Goal: Book appointment/travel/reservation

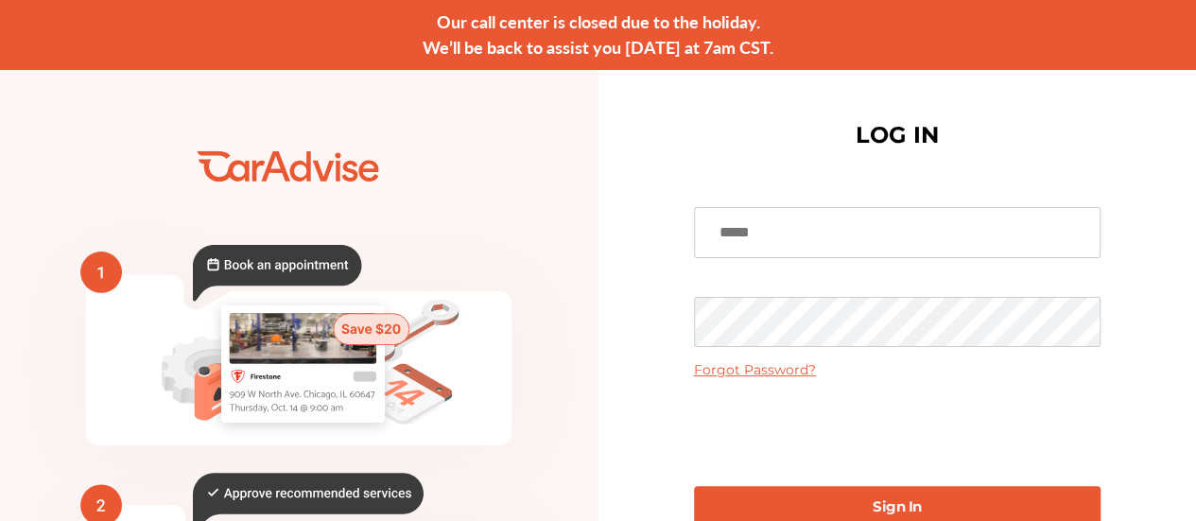
click at [849, 242] on input at bounding box center [897, 232] width 407 height 51
type input "**********"
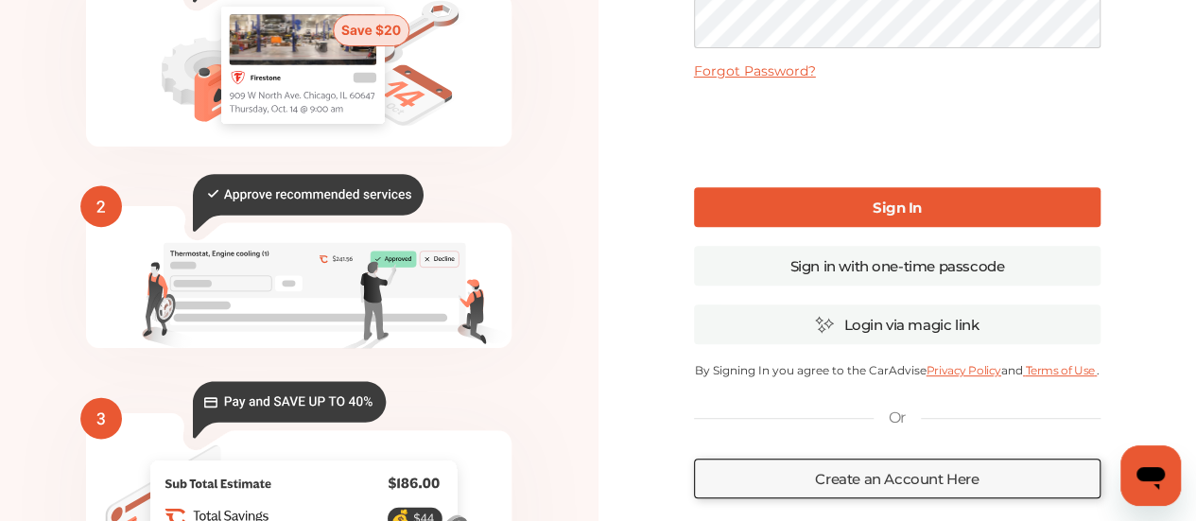
scroll to position [467, 0]
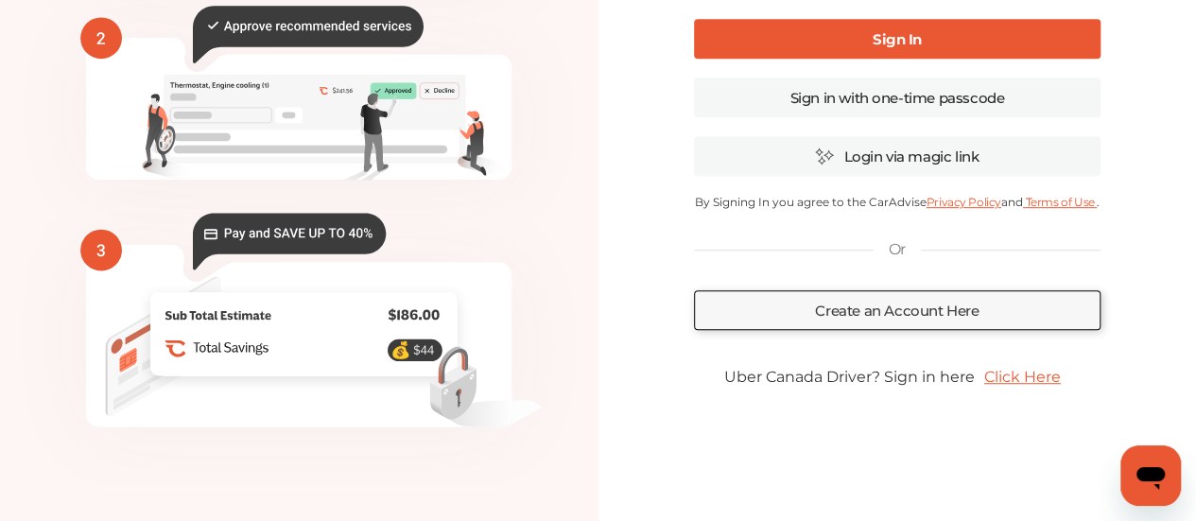
click at [878, 26] on link "Sign In" at bounding box center [897, 39] width 407 height 40
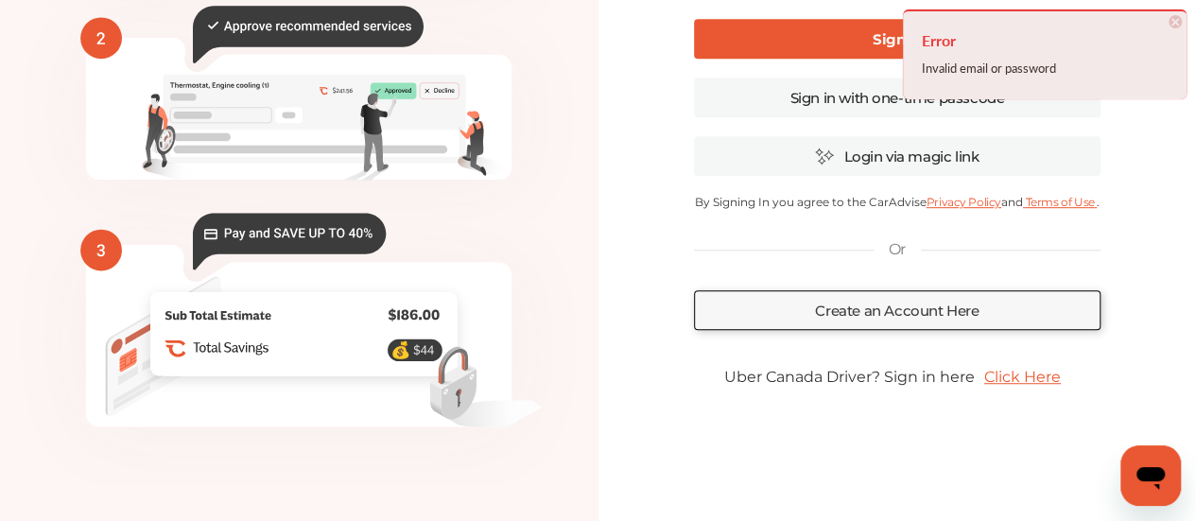
click at [1175, 24] on span "×" at bounding box center [1175, 21] width 13 height 13
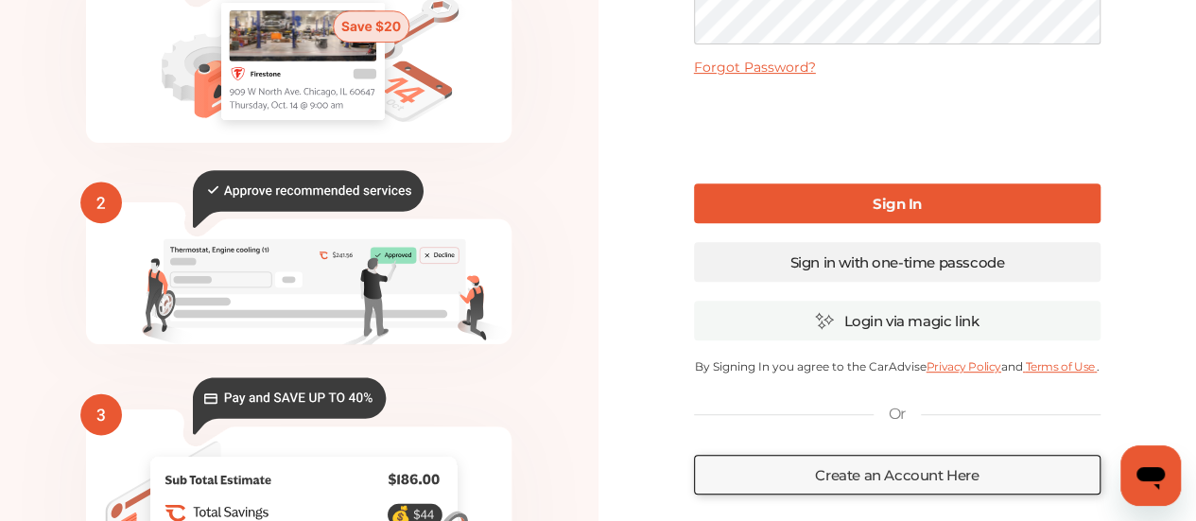
scroll to position [373, 0]
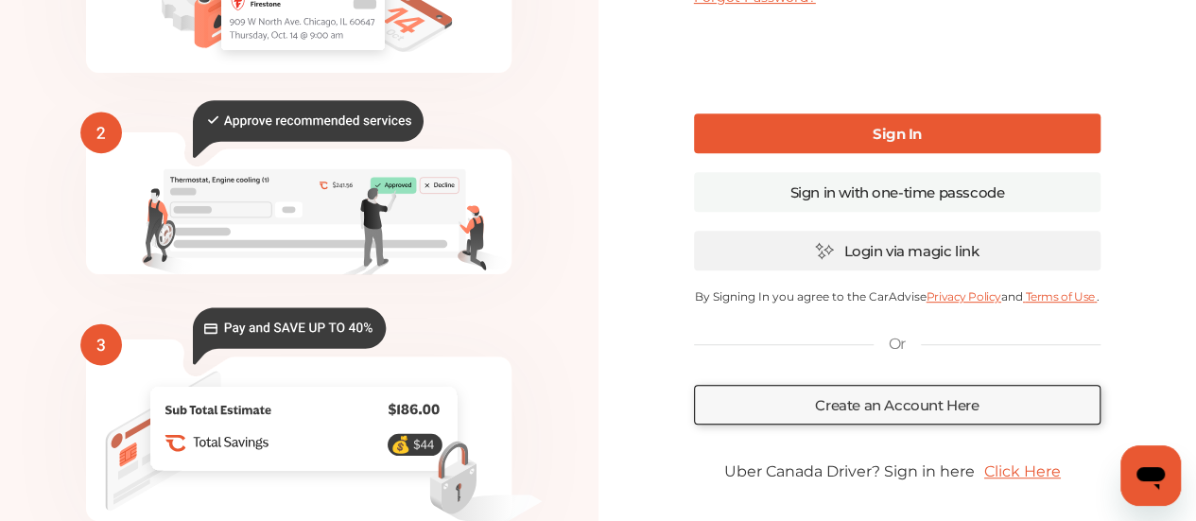
click at [961, 252] on link "Login via magic link" at bounding box center [897, 251] width 407 height 40
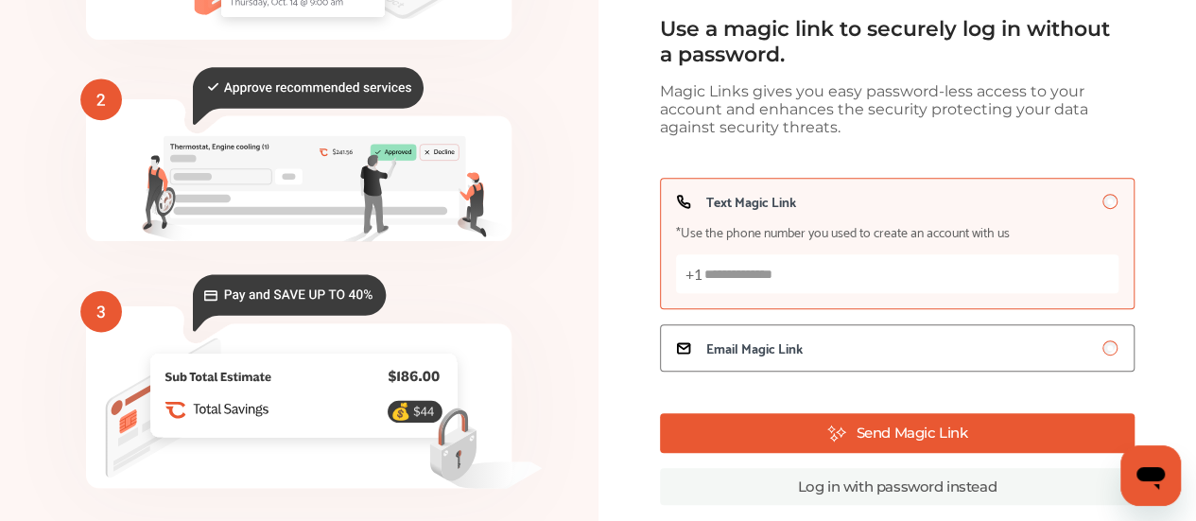
click at [810, 262] on input "Text Magic Link *Use the phone number you used to create an account with us +1" at bounding box center [897, 273] width 443 height 39
click at [791, 342] on span "Email Magic Link" at bounding box center [754, 347] width 96 height 15
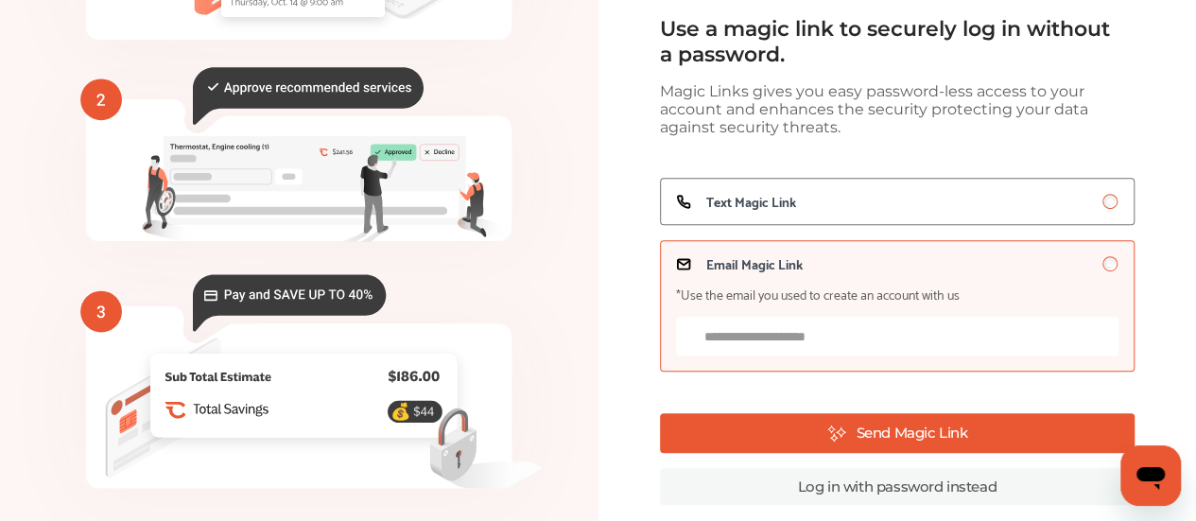
click at [783, 342] on input "Email Magic Link *Use the email you used to create an account with us" at bounding box center [897, 336] width 443 height 39
type input "**********"
click at [1004, 440] on button "Send Magic Link" at bounding box center [897, 433] width 475 height 40
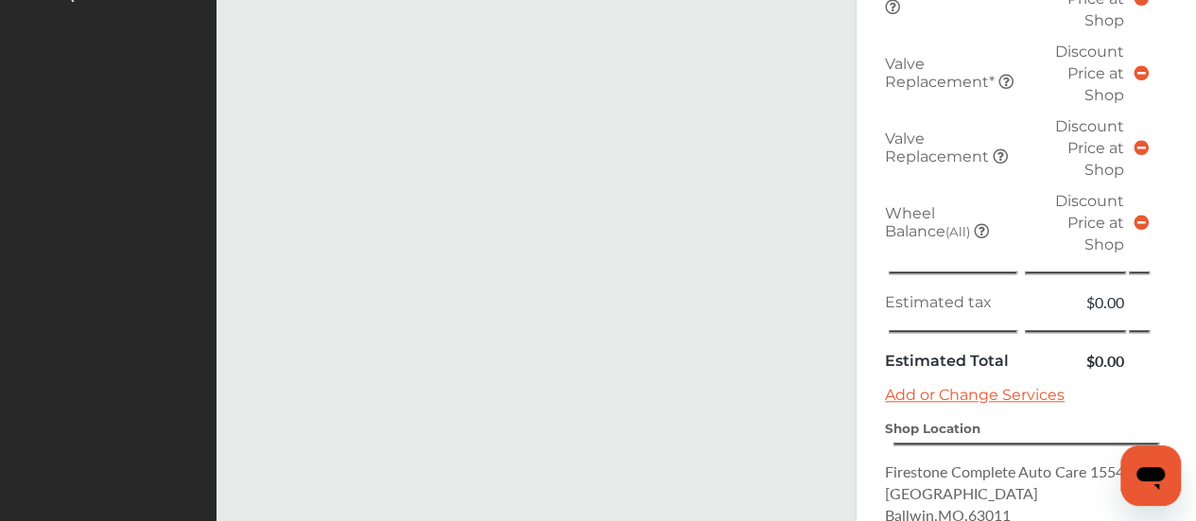
scroll to position [1040, 0]
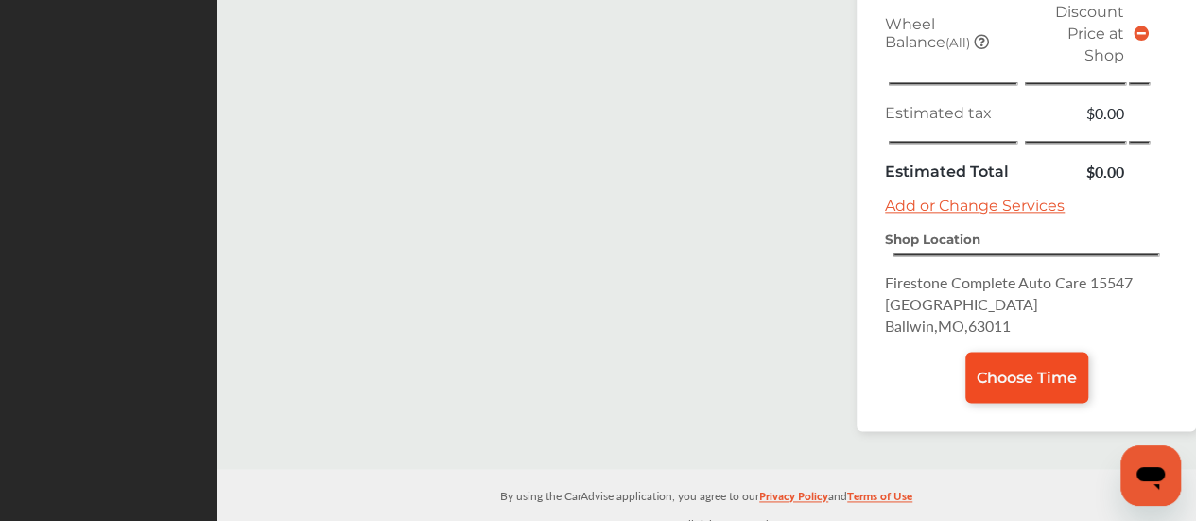
click at [1030, 369] on span "Choose Time" at bounding box center [1027, 378] width 100 height 18
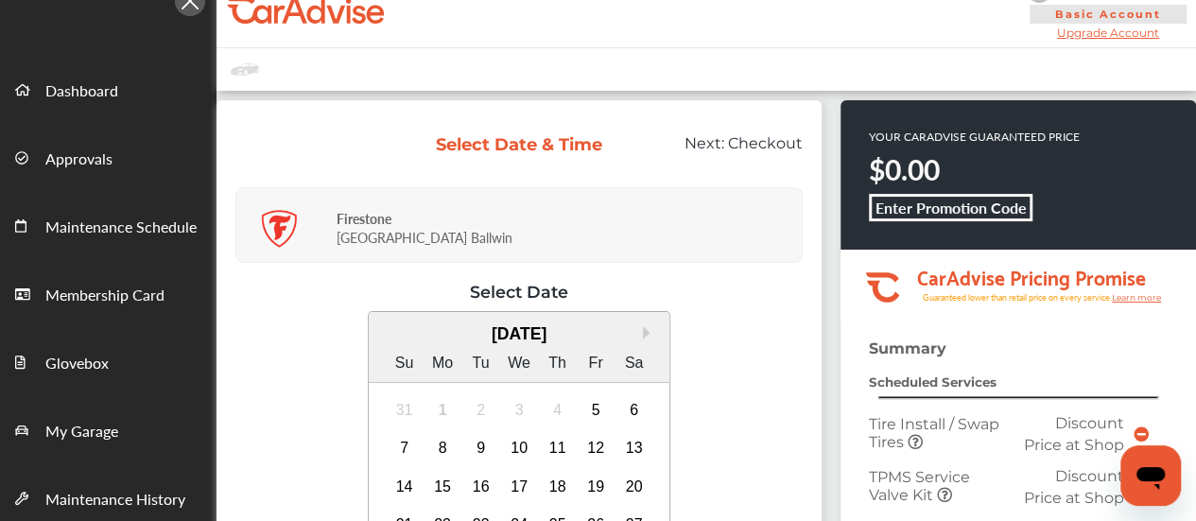
scroll to position [189, 0]
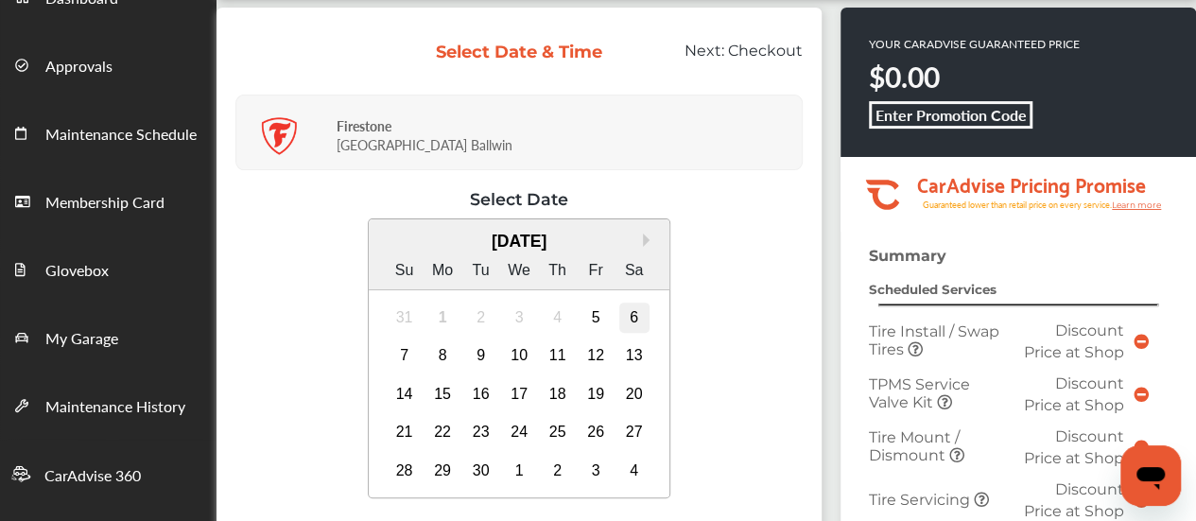
click at [632, 317] on div "6" at bounding box center [634, 318] width 30 height 30
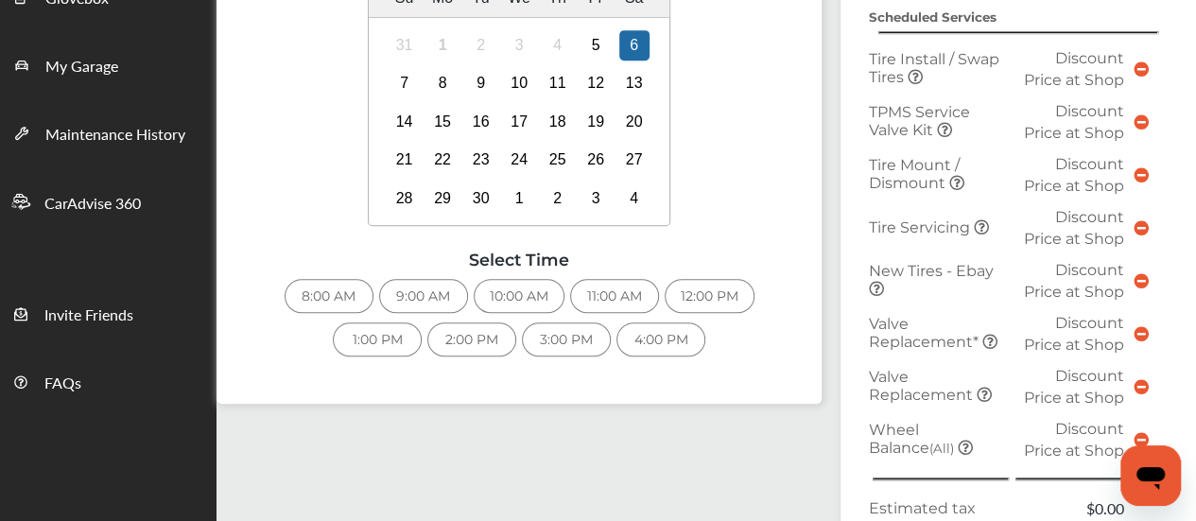
scroll to position [567, 0]
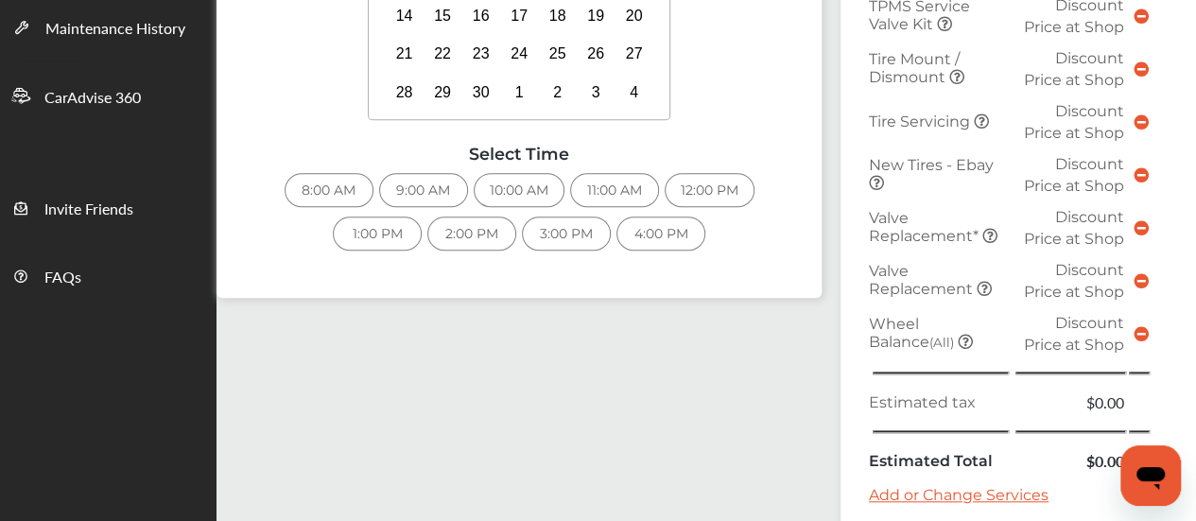
click at [334, 185] on div "8:00 AM" at bounding box center [329, 190] width 89 height 34
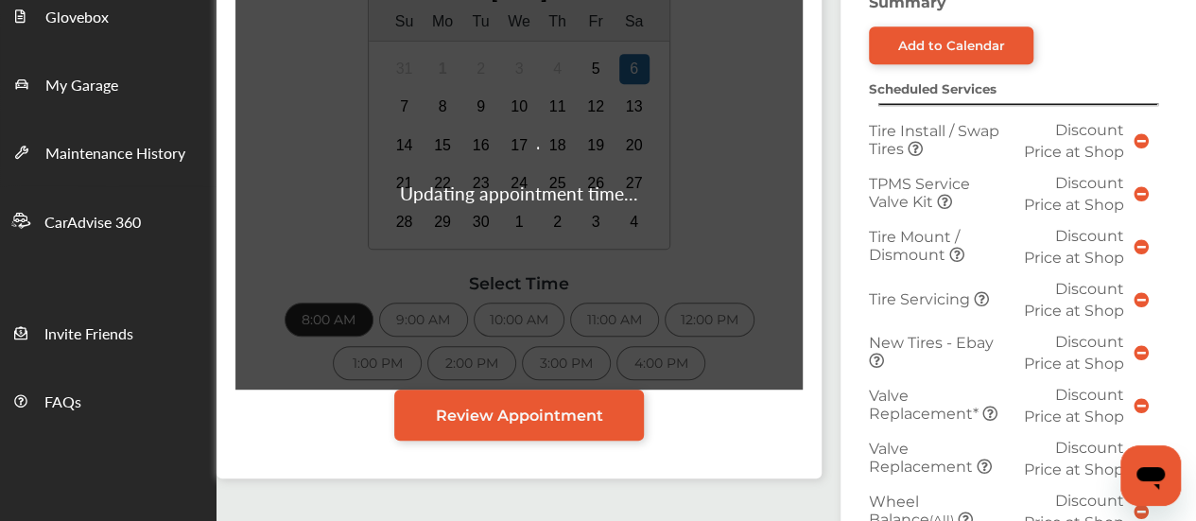
scroll to position [526, 0]
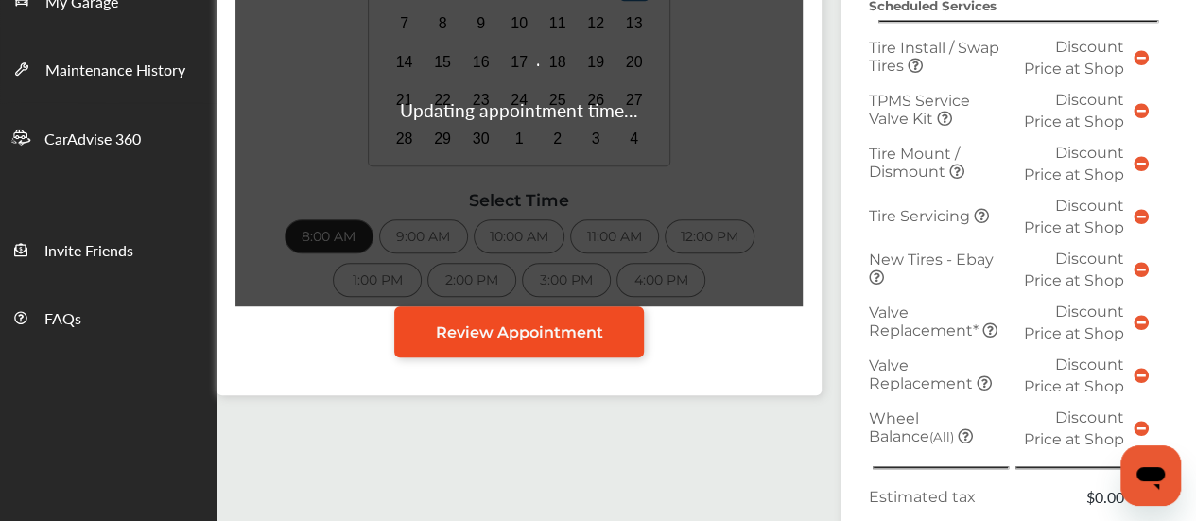
click at [513, 323] on span "Review Appointment" at bounding box center [519, 332] width 167 height 18
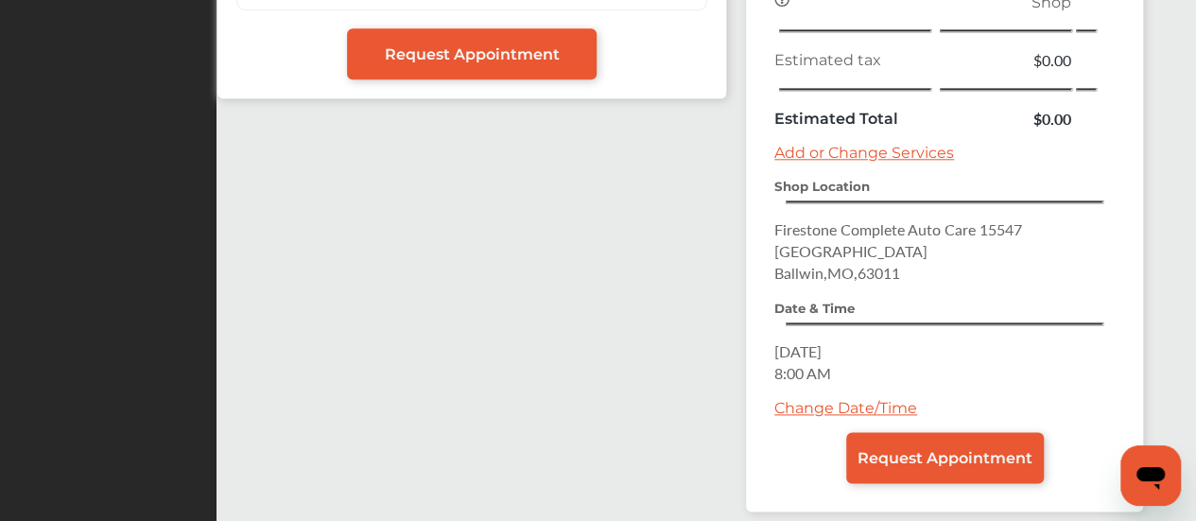
scroll to position [1036, 0]
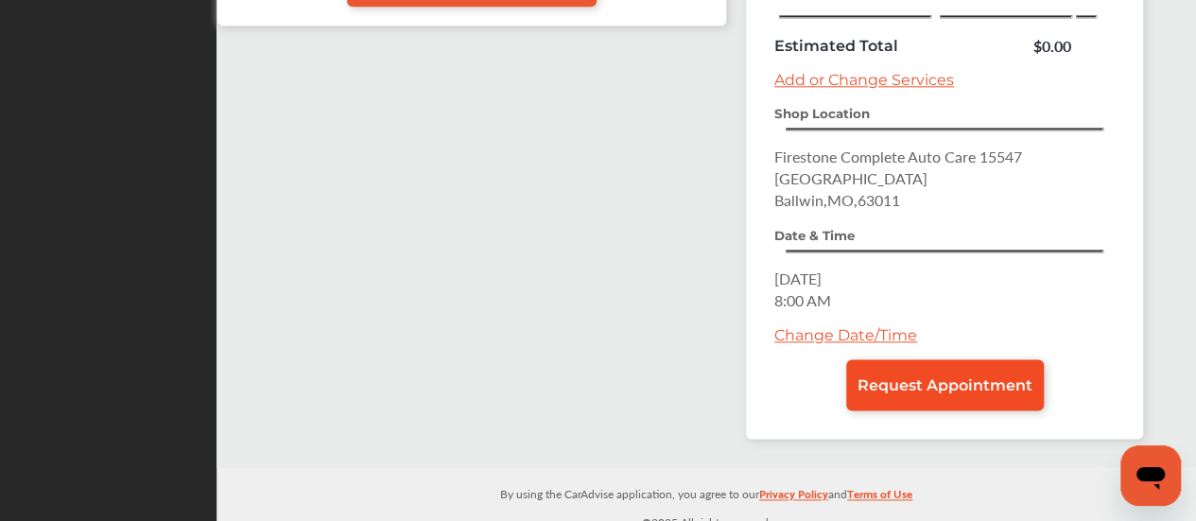
click at [957, 361] on link "Request Appointment" at bounding box center [945, 384] width 198 height 51
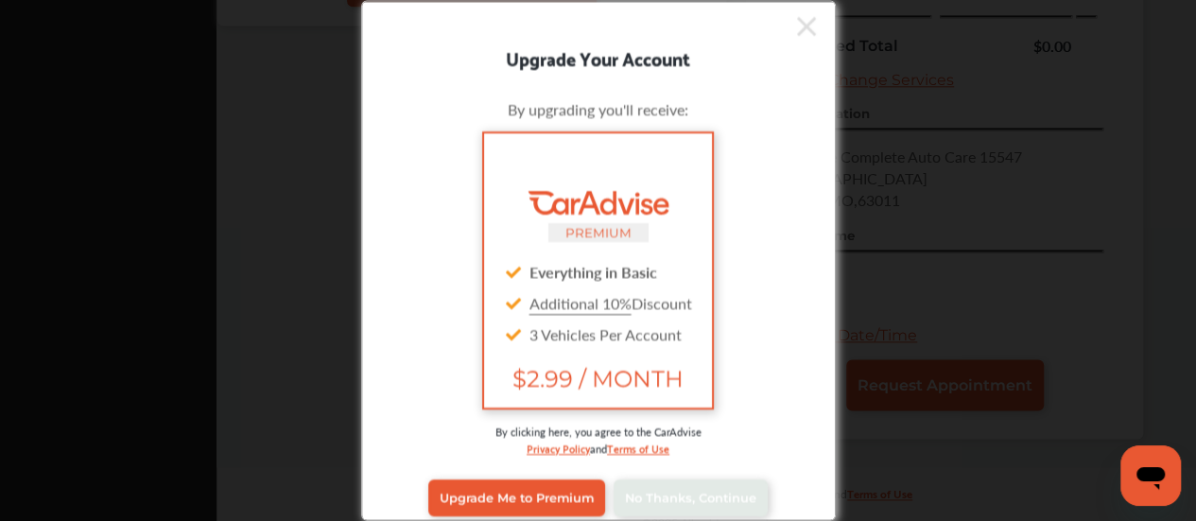
click at [799, 26] on icon at bounding box center [806, 25] width 19 height 30
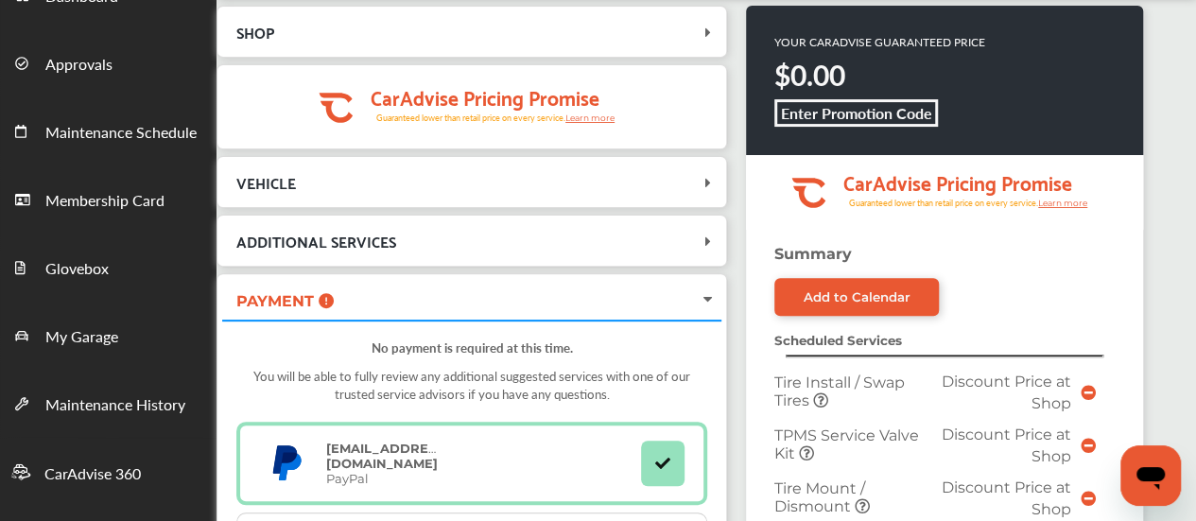
scroll to position [184, 0]
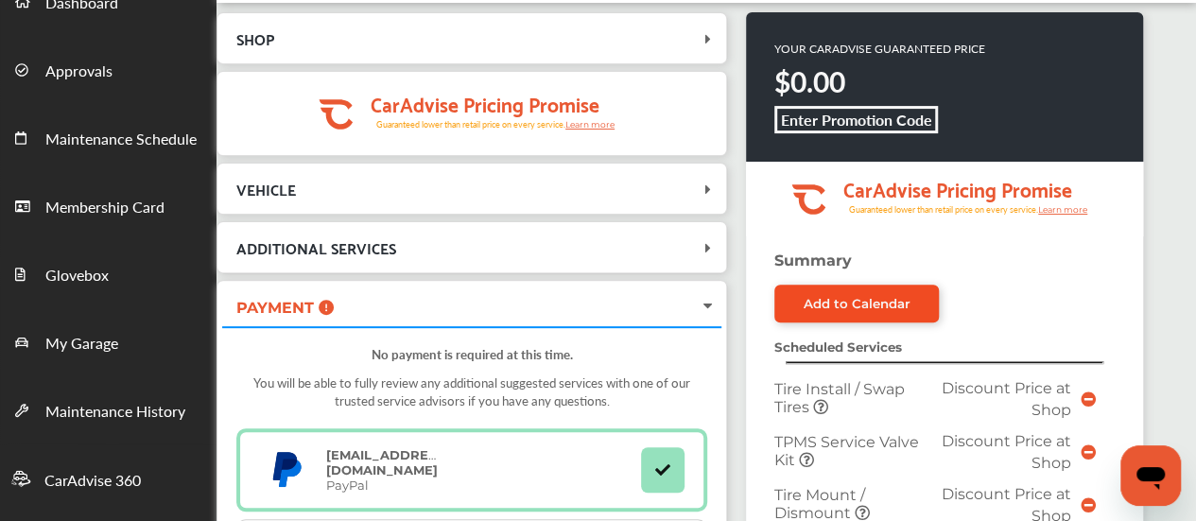
click at [813, 312] on link "Add to Calendar" at bounding box center [857, 304] width 165 height 38
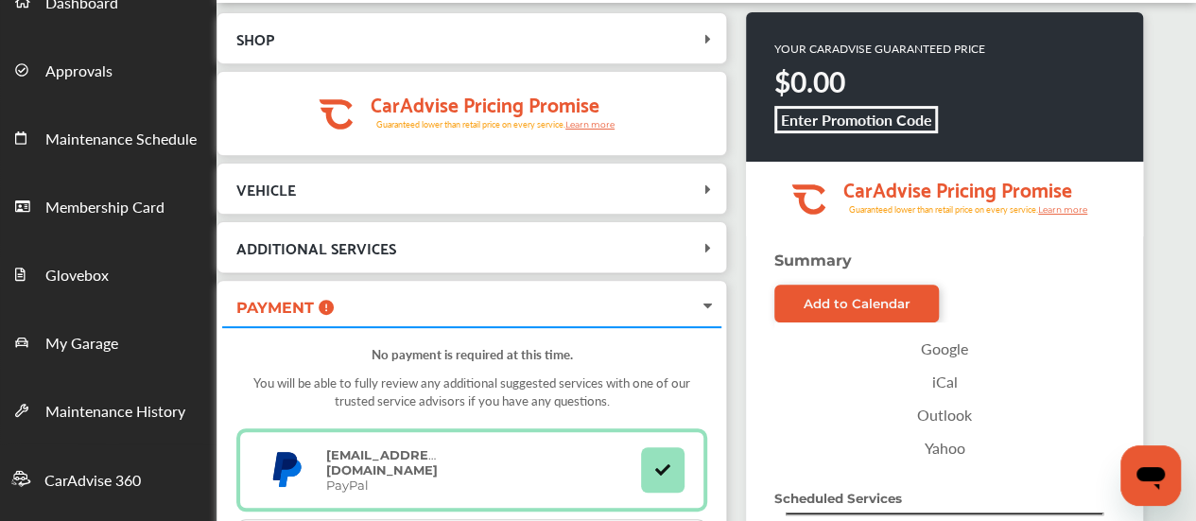
click at [931, 347] on link "Google" at bounding box center [945, 348] width 322 height 33
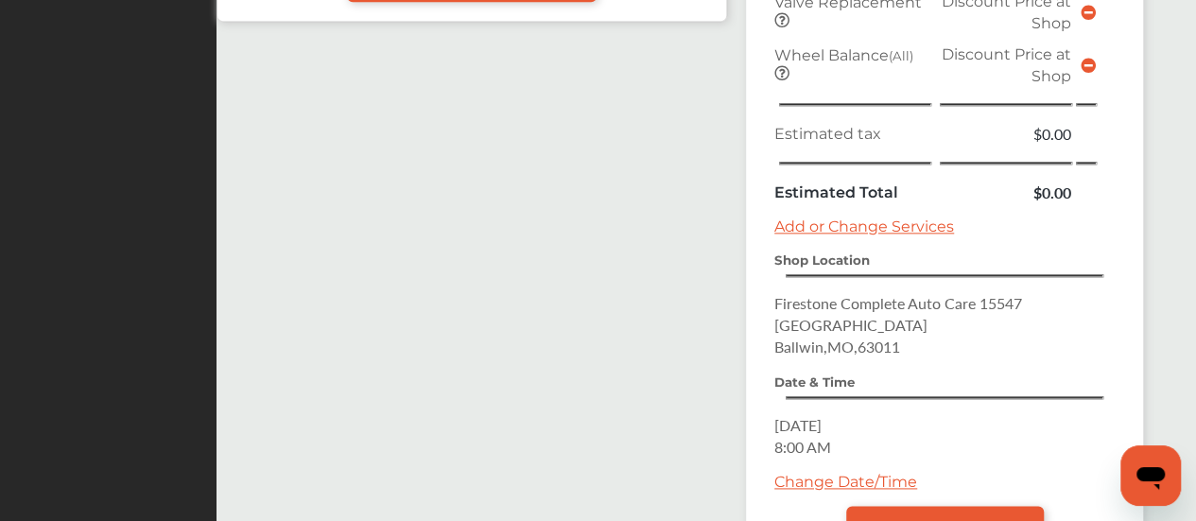
scroll to position [1186, 0]
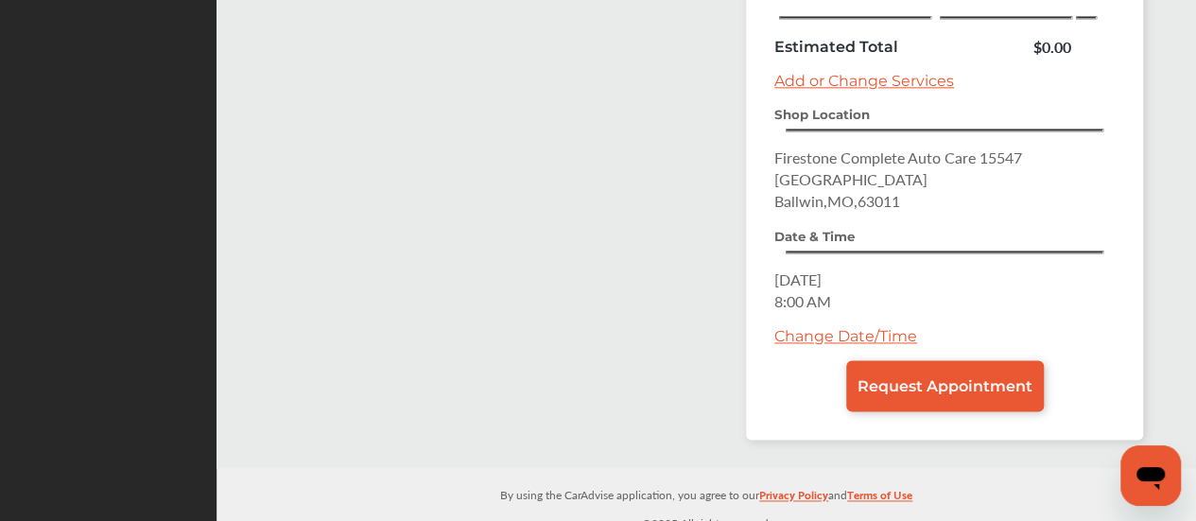
click at [853, 327] on link "Change Date/Time" at bounding box center [846, 336] width 143 height 18
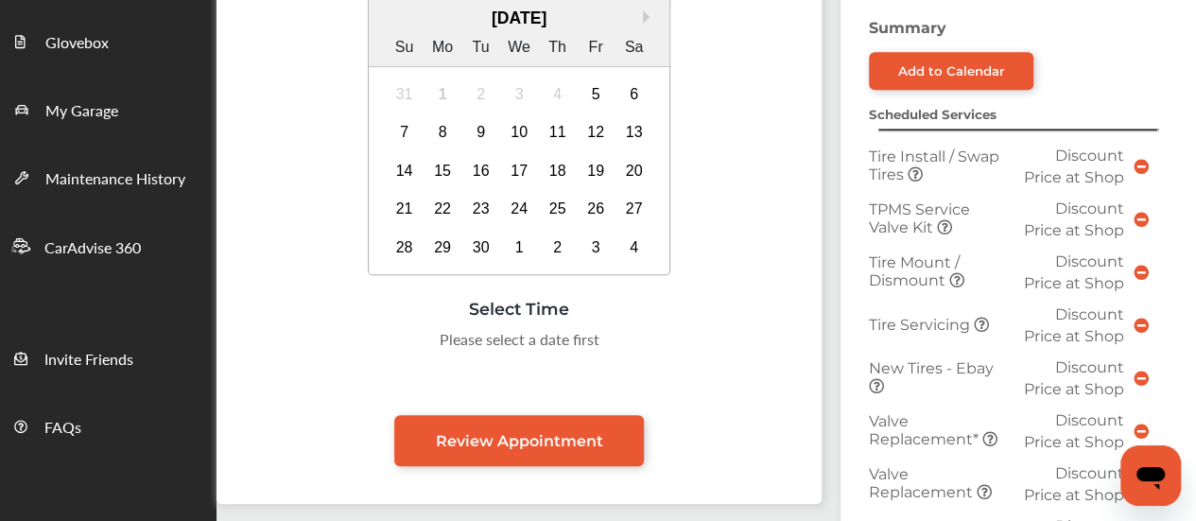
scroll to position [284, 0]
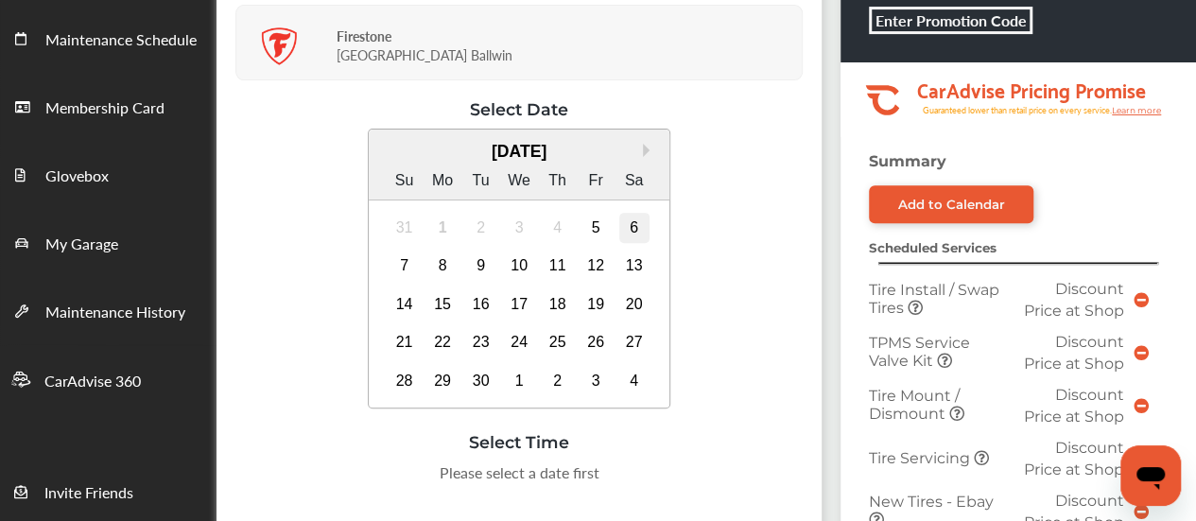
click at [632, 222] on div "6" at bounding box center [634, 228] width 30 height 30
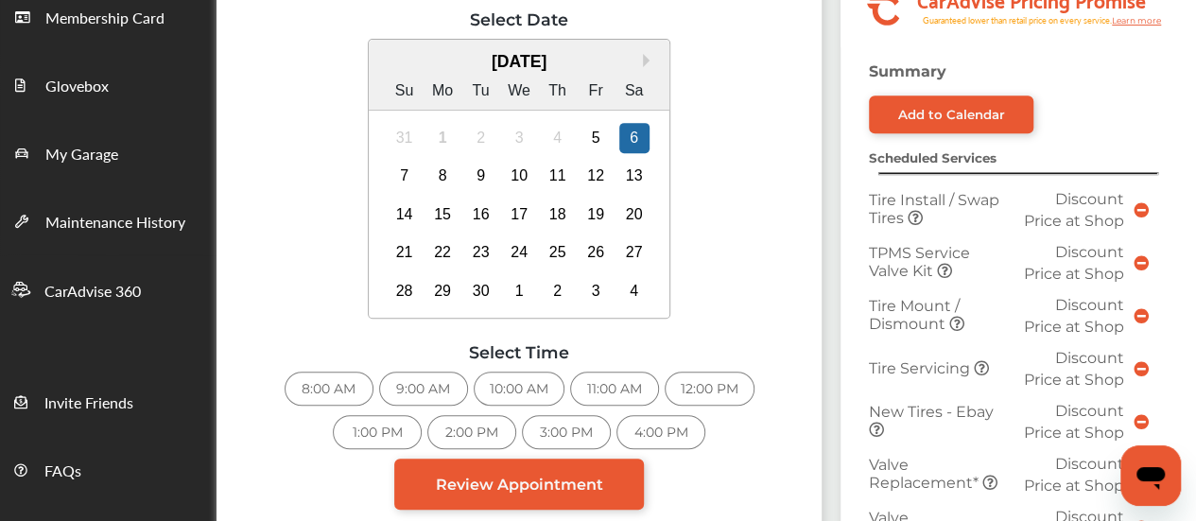
scroll to position [0, 0]
